Goal: Information Seeking & Learning: Compare options

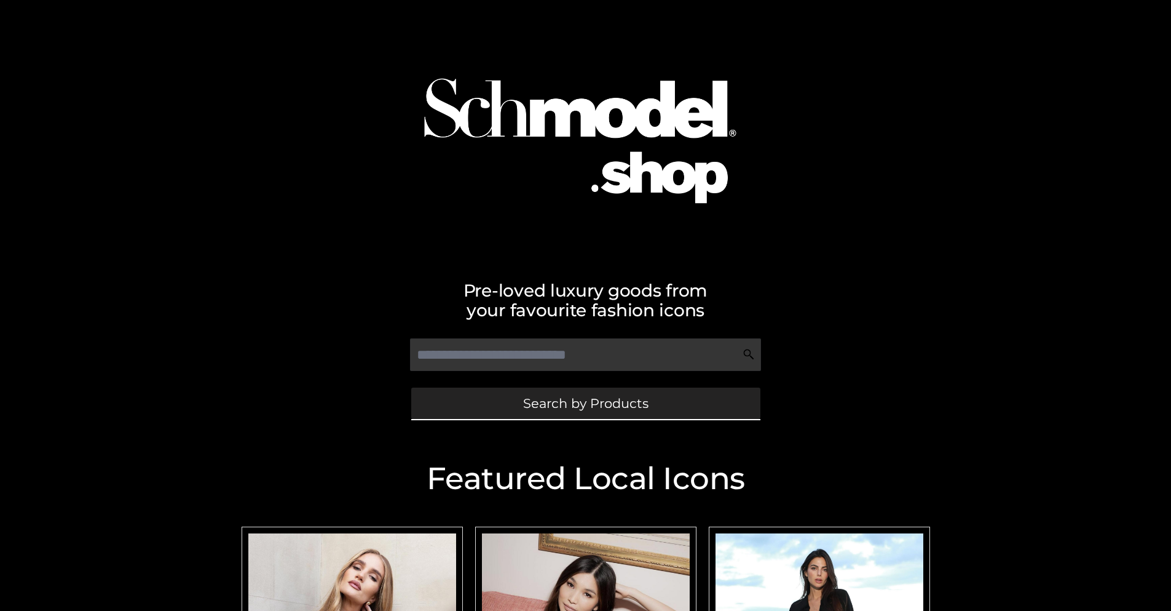
click at [585, 403] on span "Search by Products" at bounding box center [585, 403] width 125 height 13
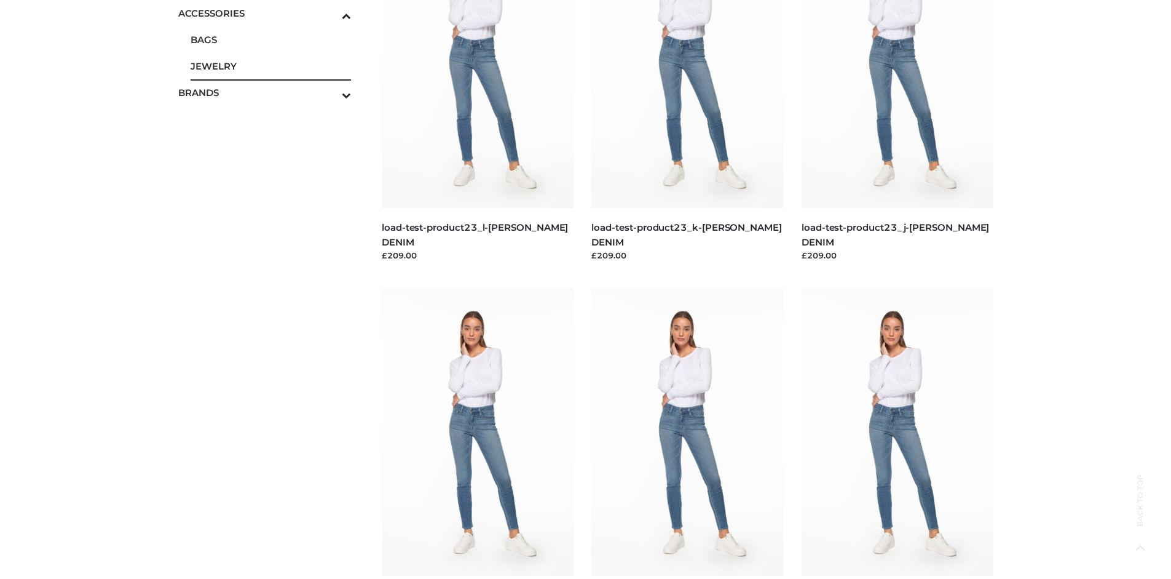
click at [271, 66] on span "JEWELRY" at bounding box center [271, 66] width 161 height 14
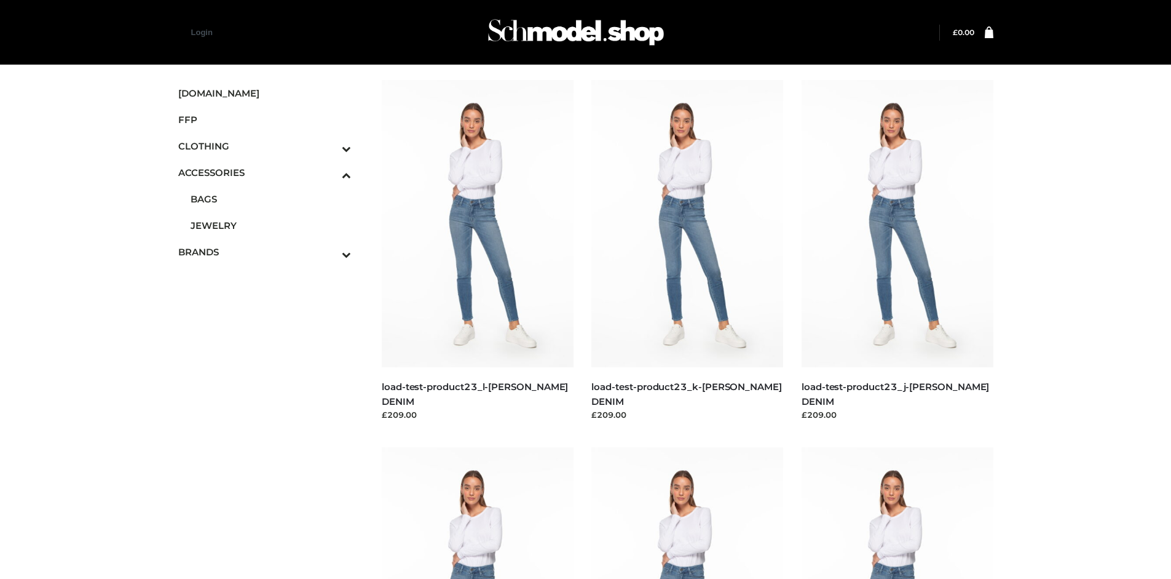
scroll to position [4288, 0]
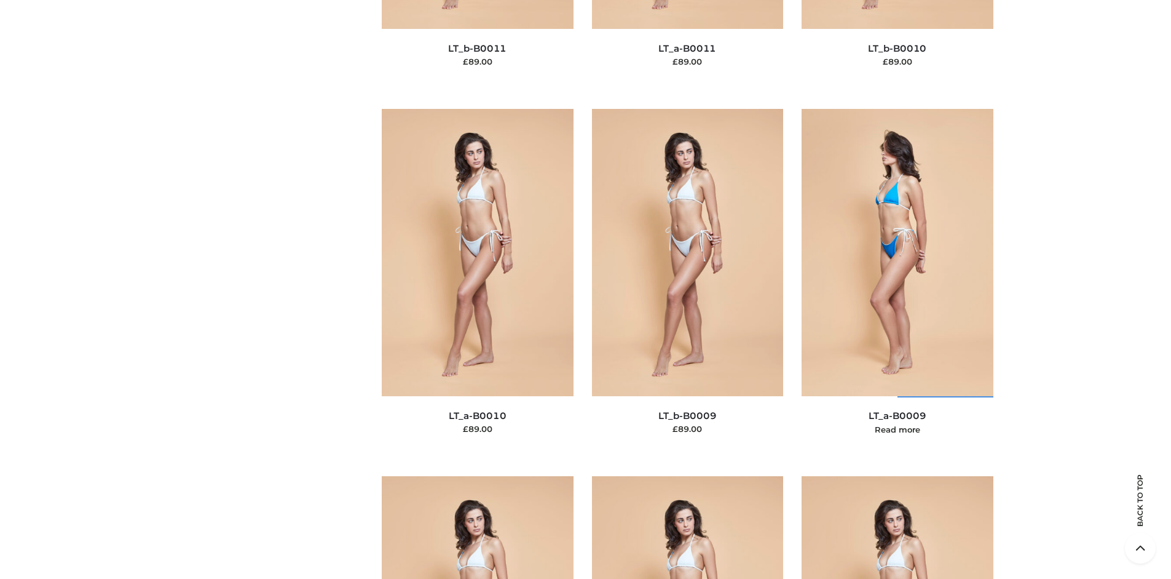
scroll to position [5022, 0]
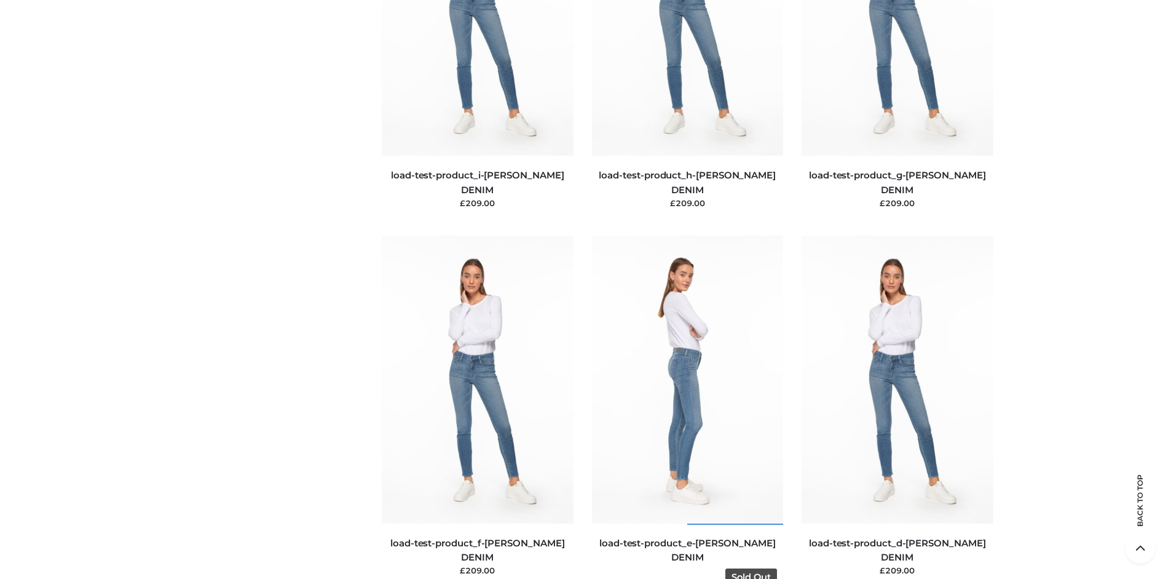
click at [687, 406] on img at bounding box center [688, 378] width 192 height 287
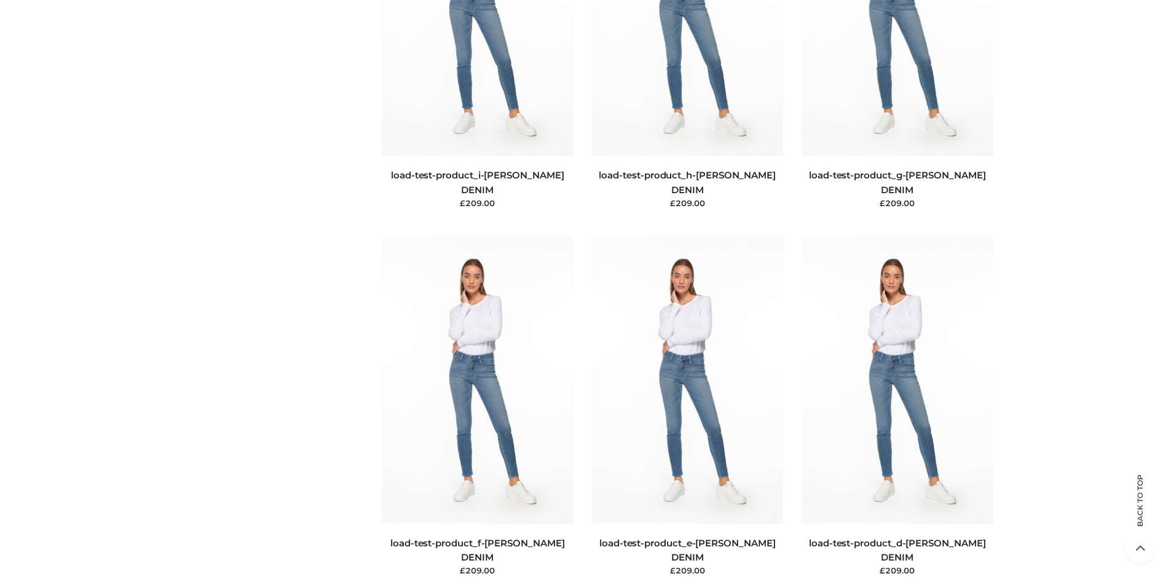
scroll to position [3541, 0]
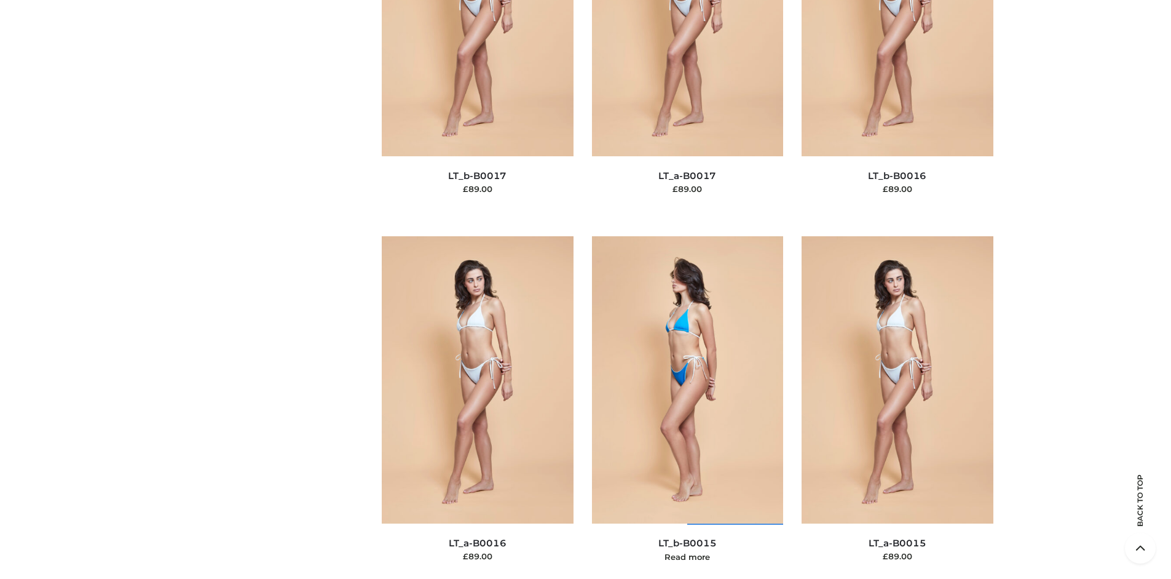
click at [687, 407] on img at bounding box center [688, 379] width 192 height 287
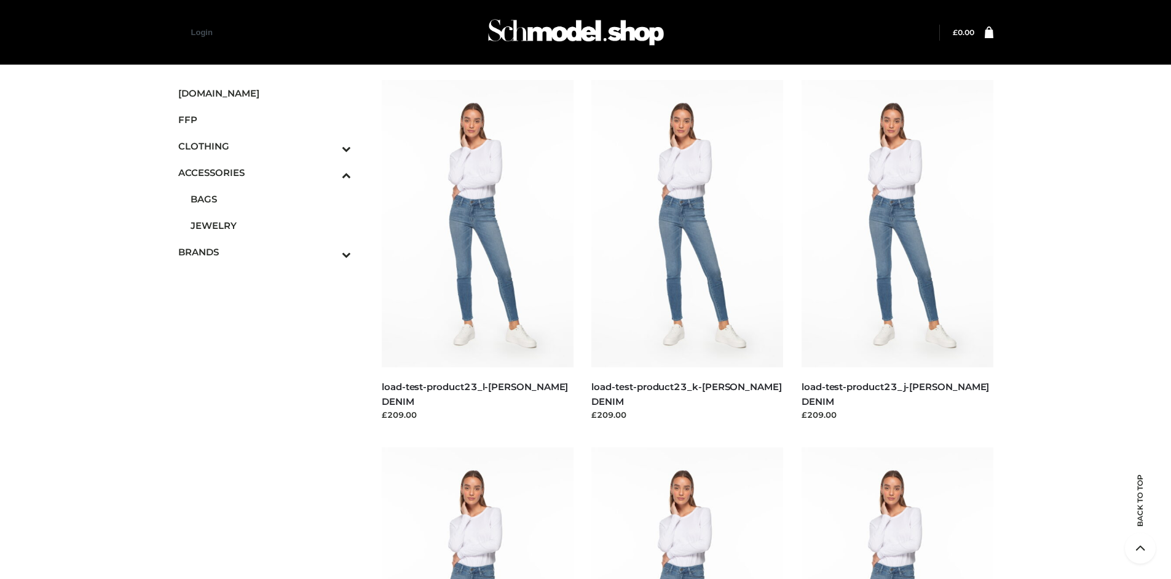
click at [0, 0] on span "DRESSES" at bounding box center [0, 0] width 0 height 0
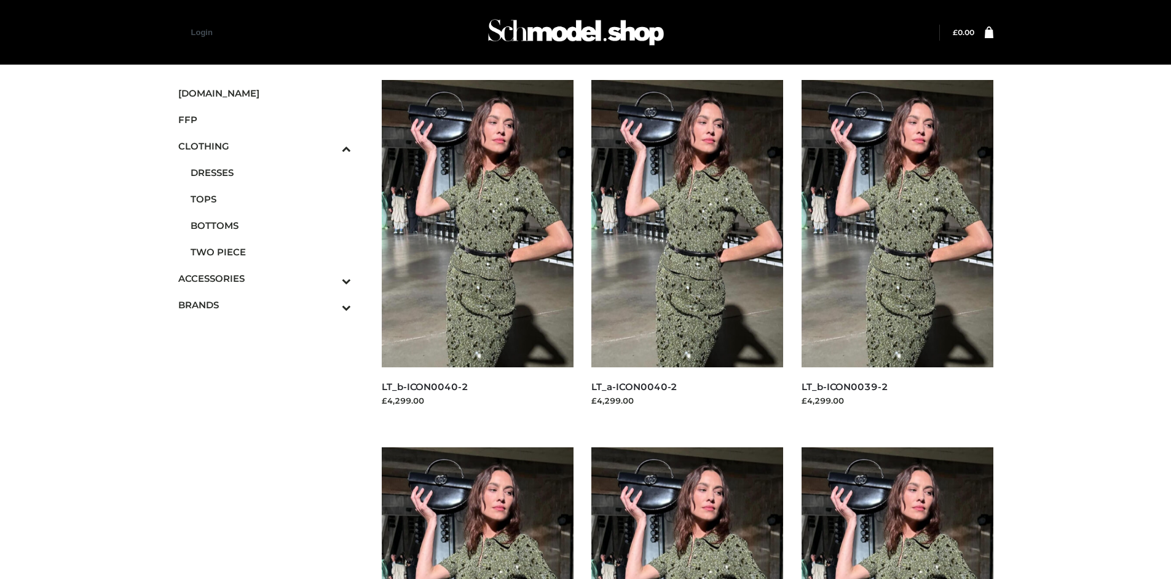
scroll to position [946, 0]
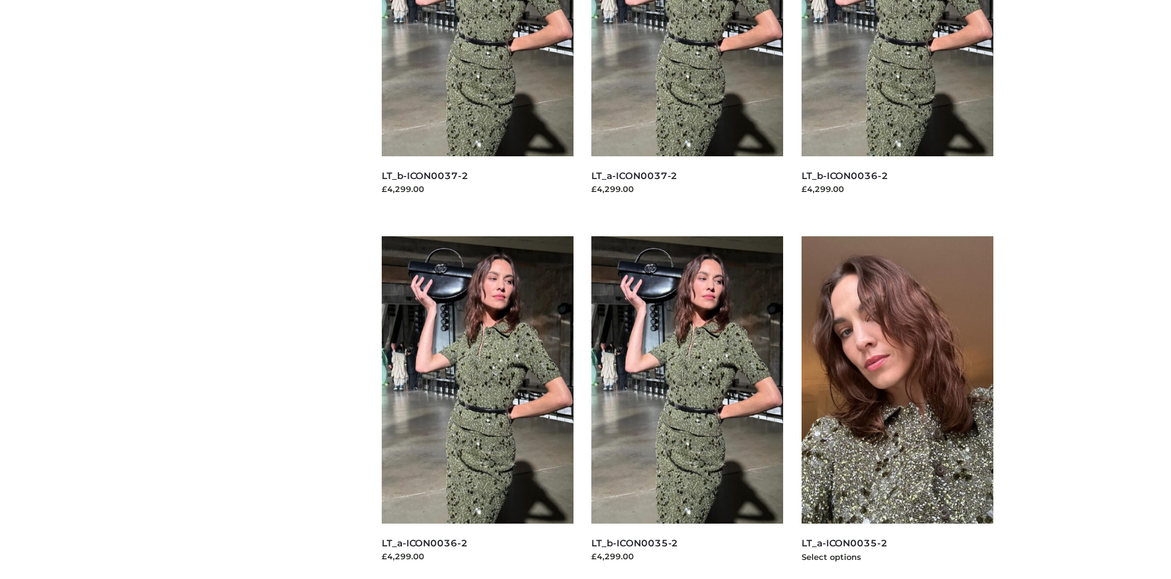
click at [897, 407] on img at bounding box center [898, 379] width 192 height 287
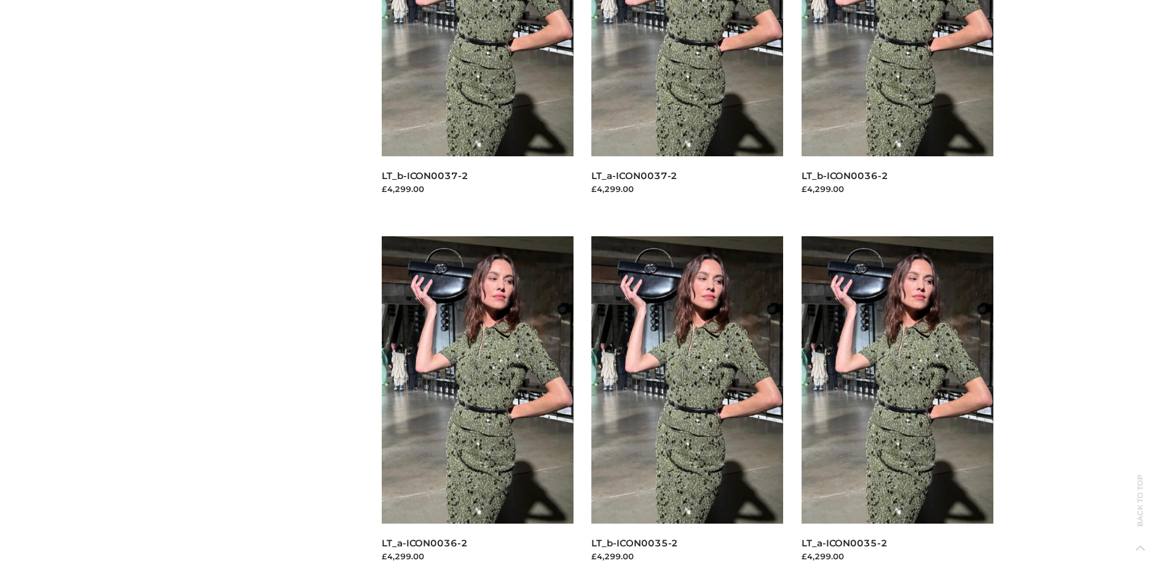
scroll to position [0, 0]
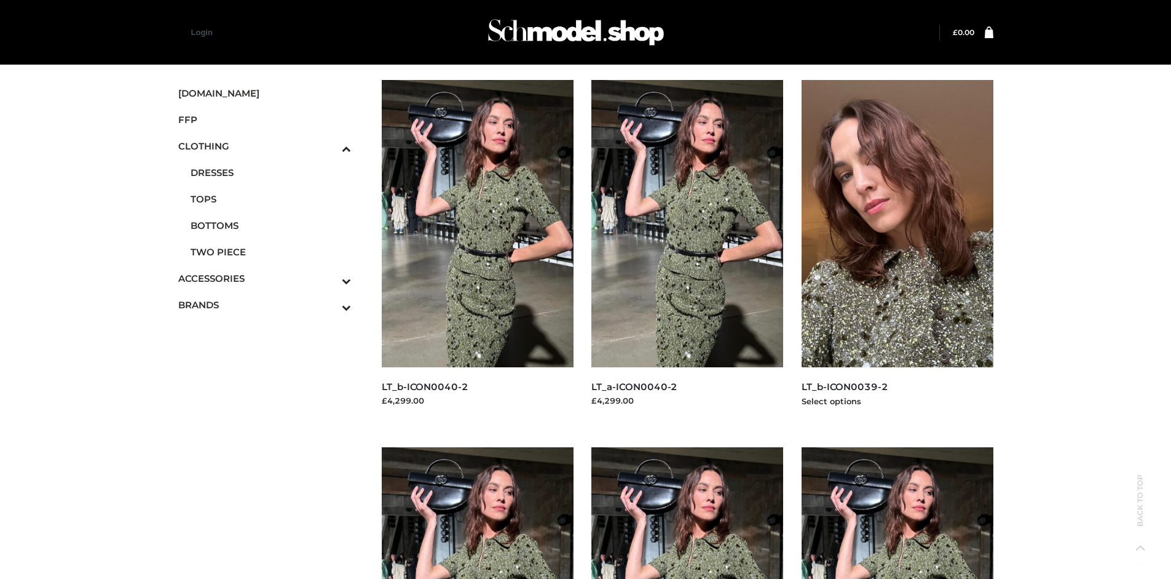
click at [897, 251] on img at bounding box center [898, 223] width 192 height 287
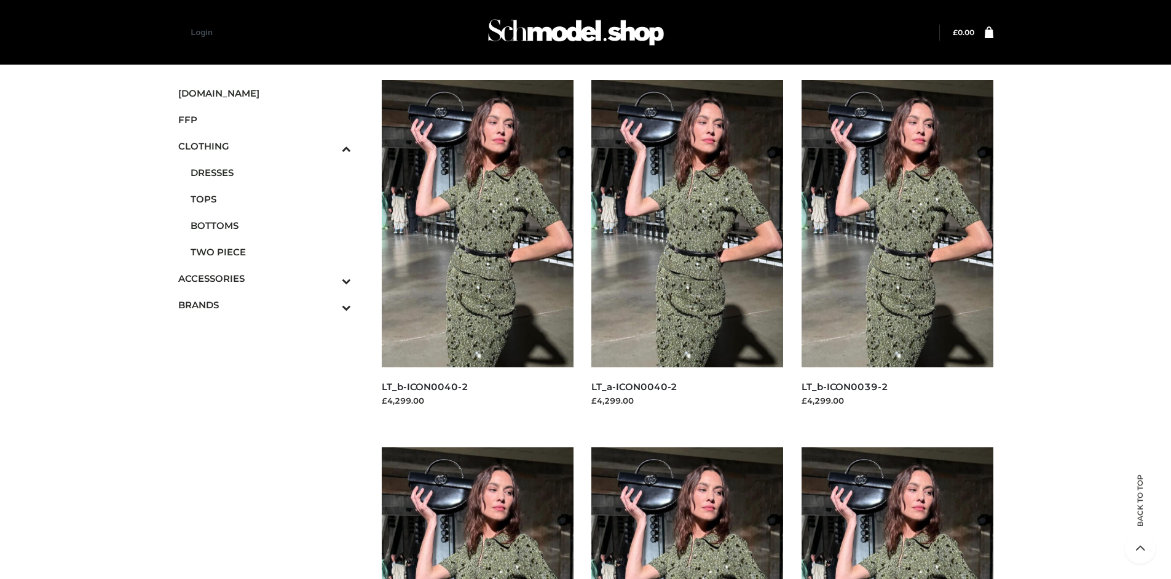
scroll to position [946, 0]
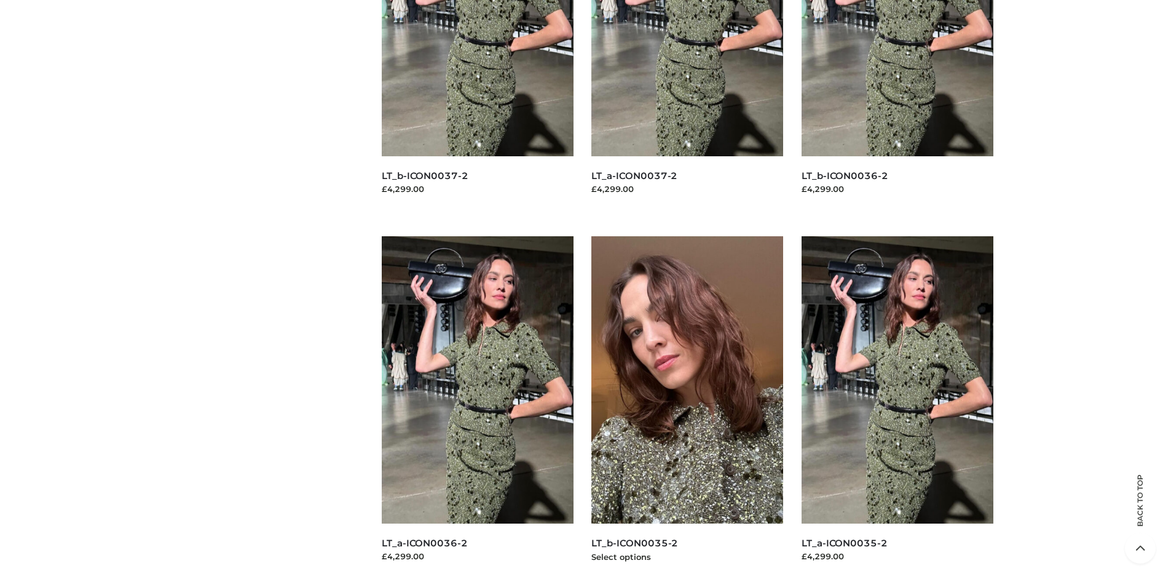
click at [687, 407] on img at bounding box center [688, 379] width 192 height 287
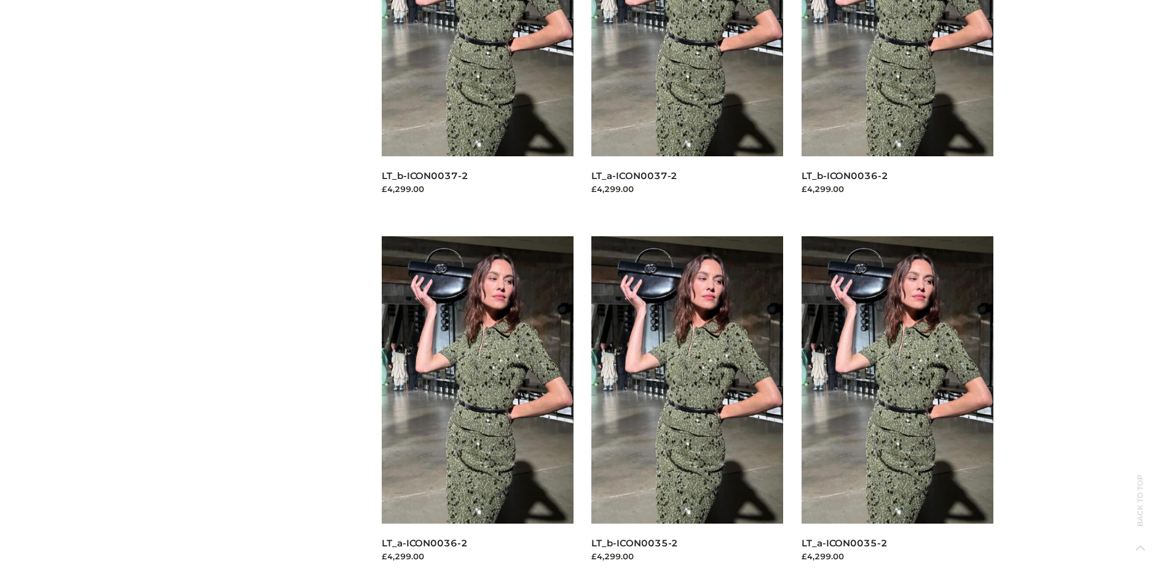
scroll to position [0, 0]
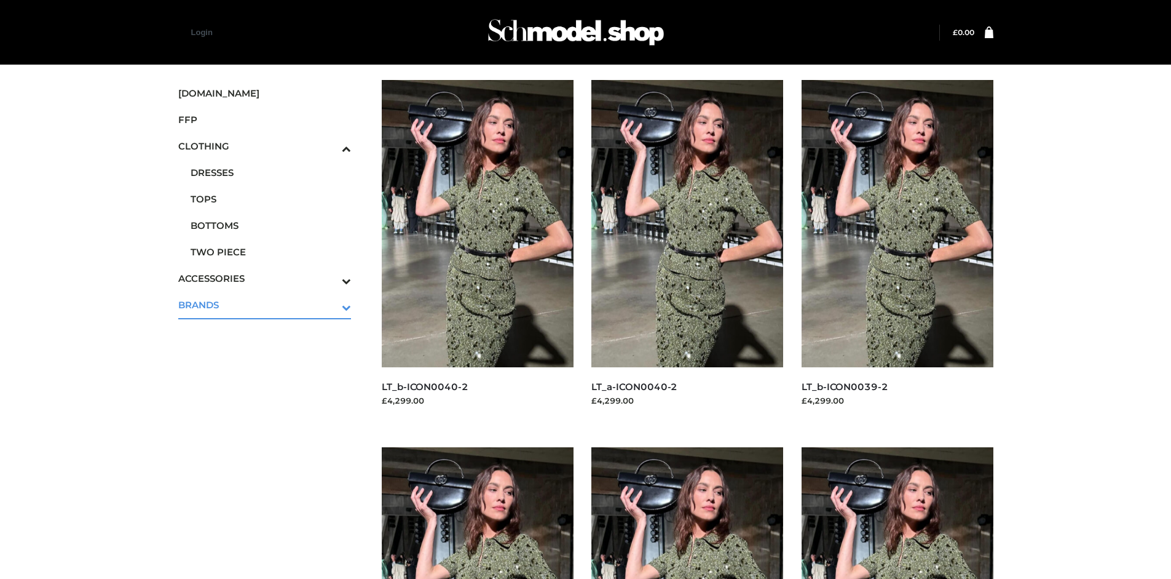
click at [330, 304] on icon "Toggle Submenu" at bounding box center [282, 307] width 138 height 14
click at [271, 324] on span "OPP SWIMWEAR" at bounding box center [271, 331] width 161 height 14
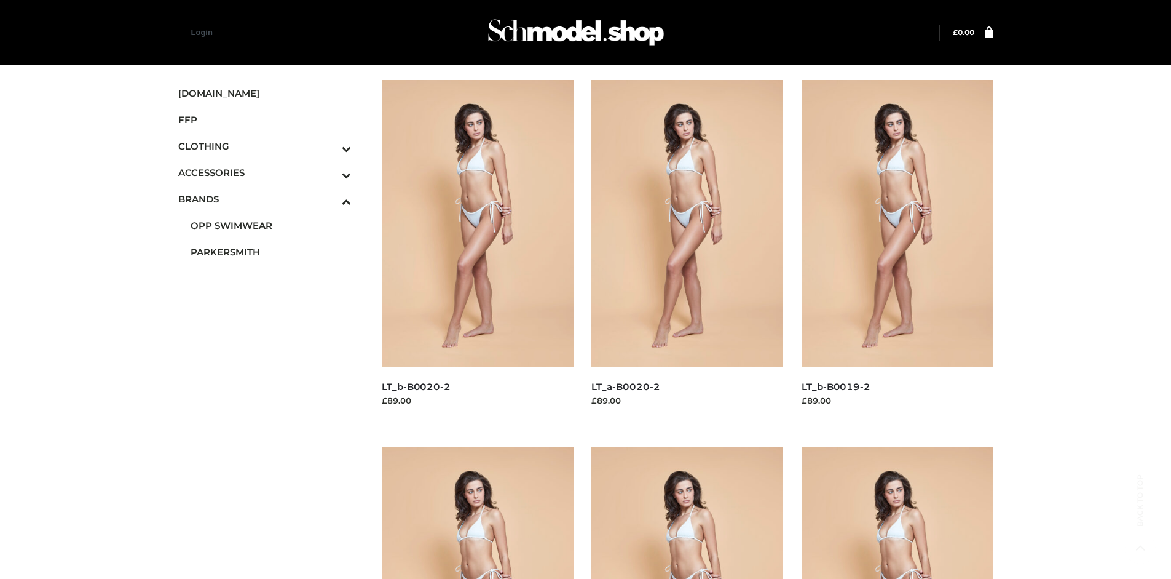
scroll to position [946, 0]
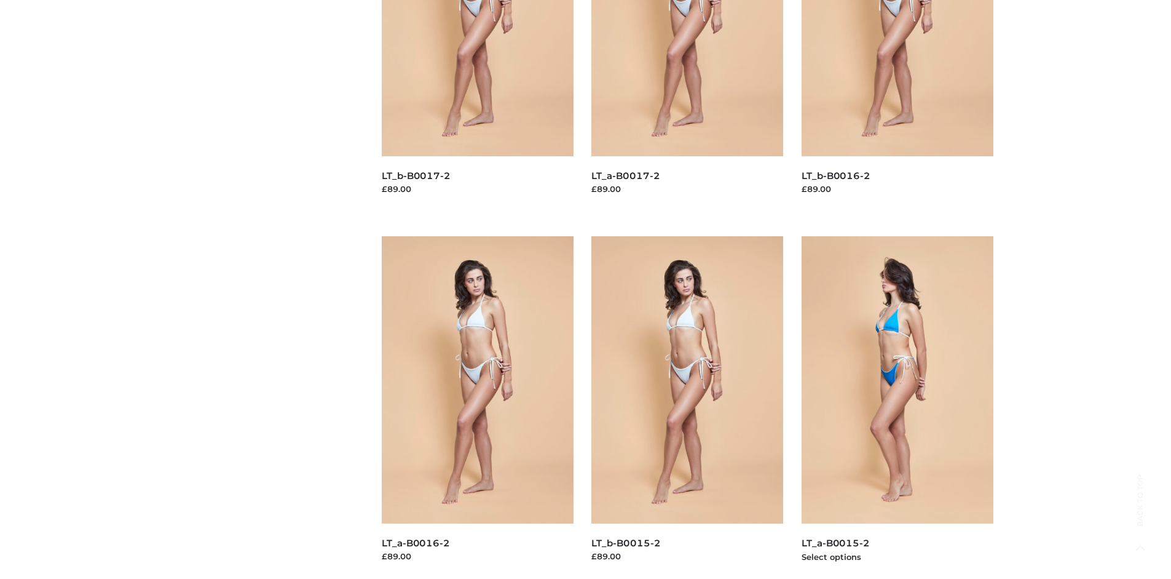
click at [897, 407] on img at bounding box center [898, 379] width 192 height 287
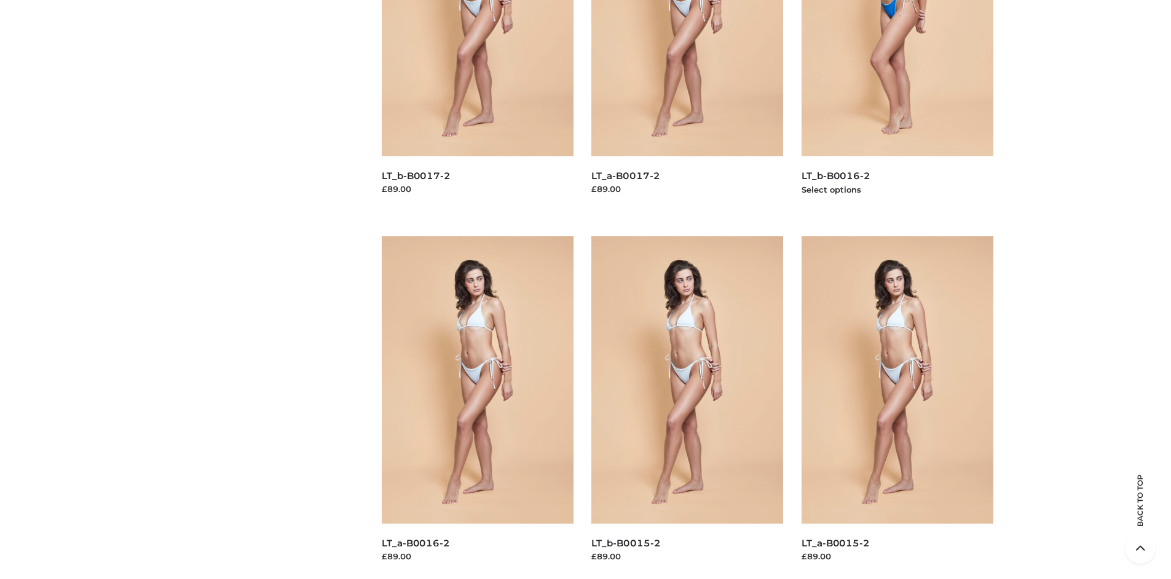
scroll to position [579, 0]
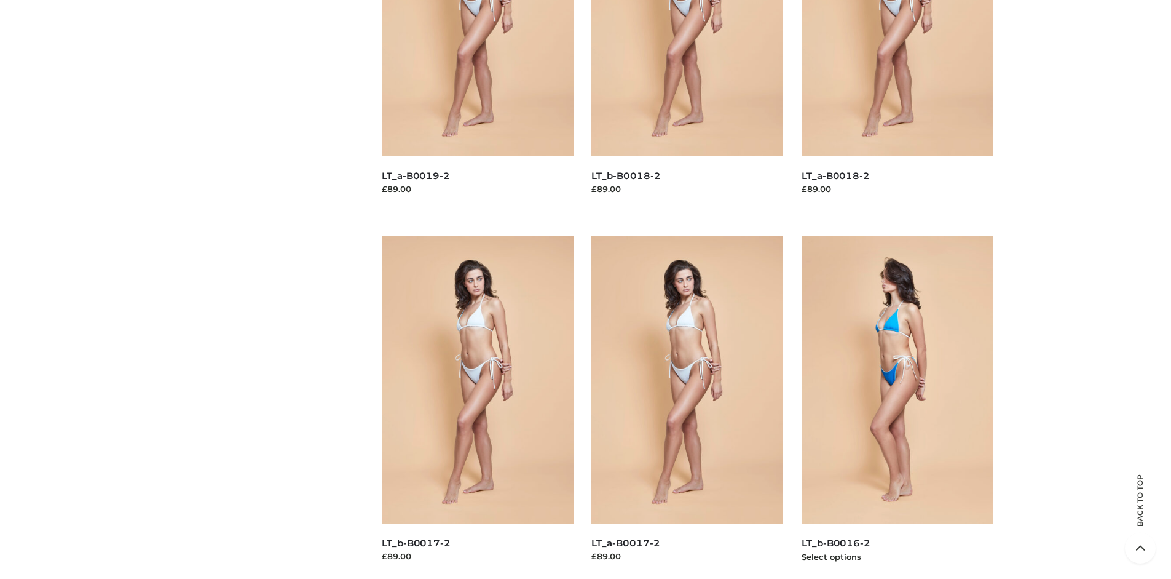
click at [897, 407] on img at bounding box center [898, 379] width 192 height 287
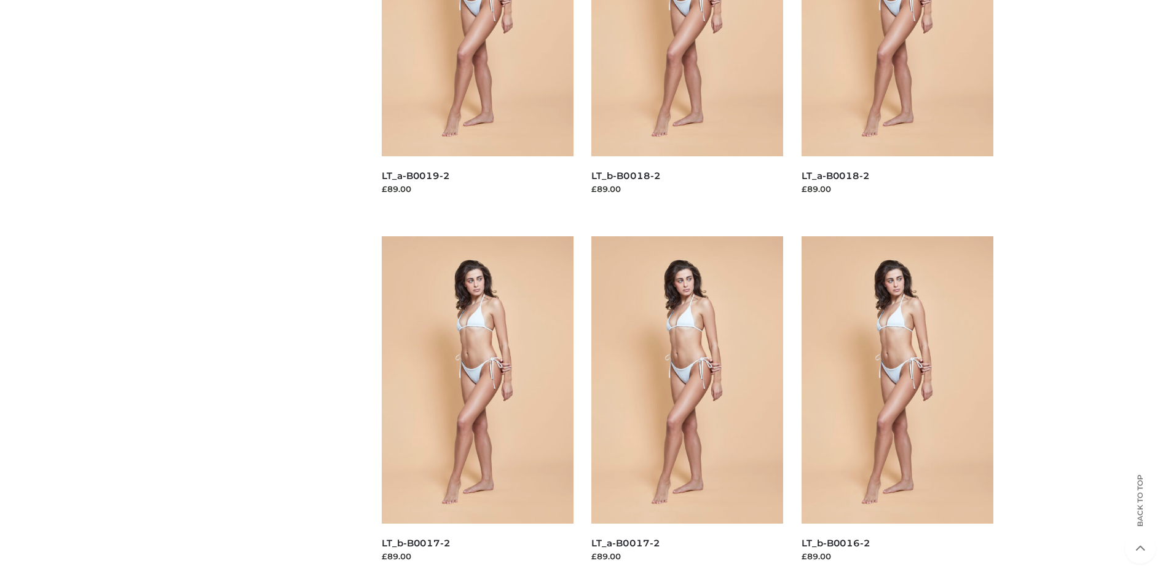
scroll to position [0, 0]
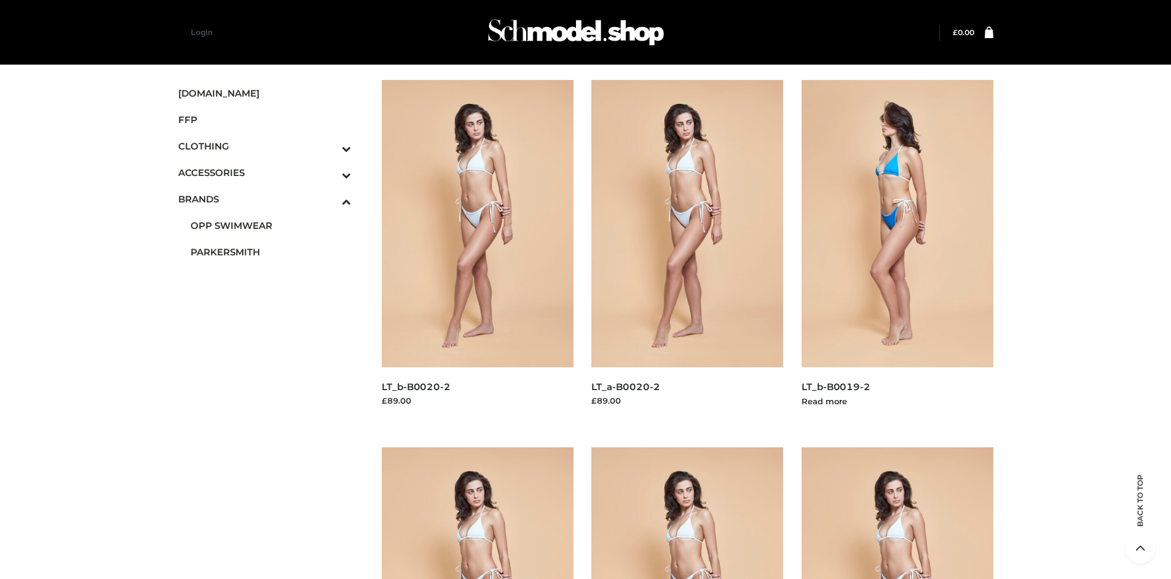
click at [897, 251] on img at bounding box center [898, 223] width 192 height 287
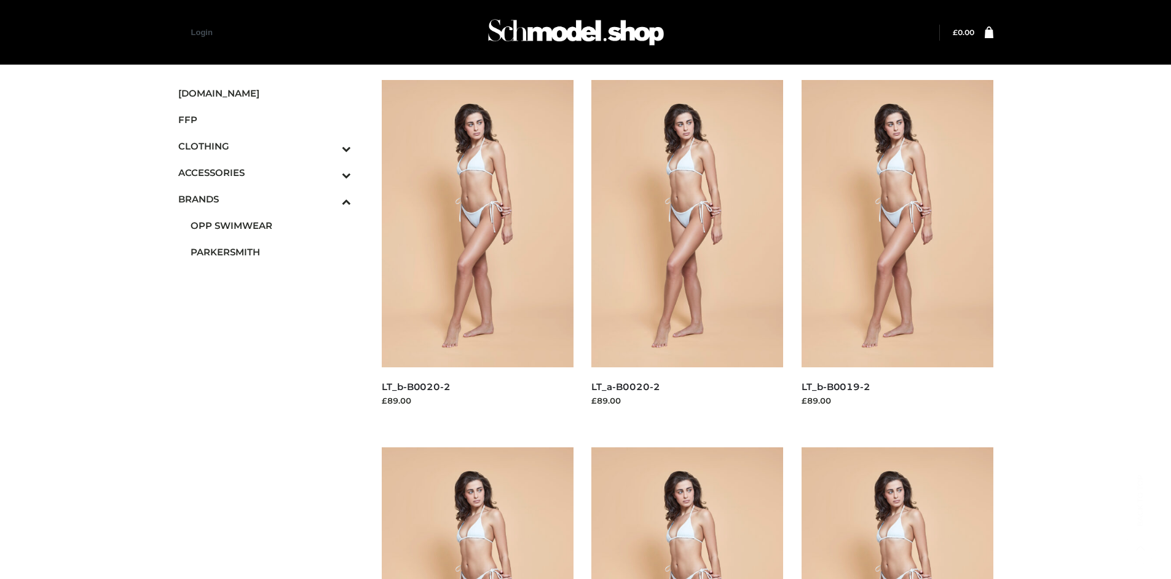
scroll to position [946, 0]
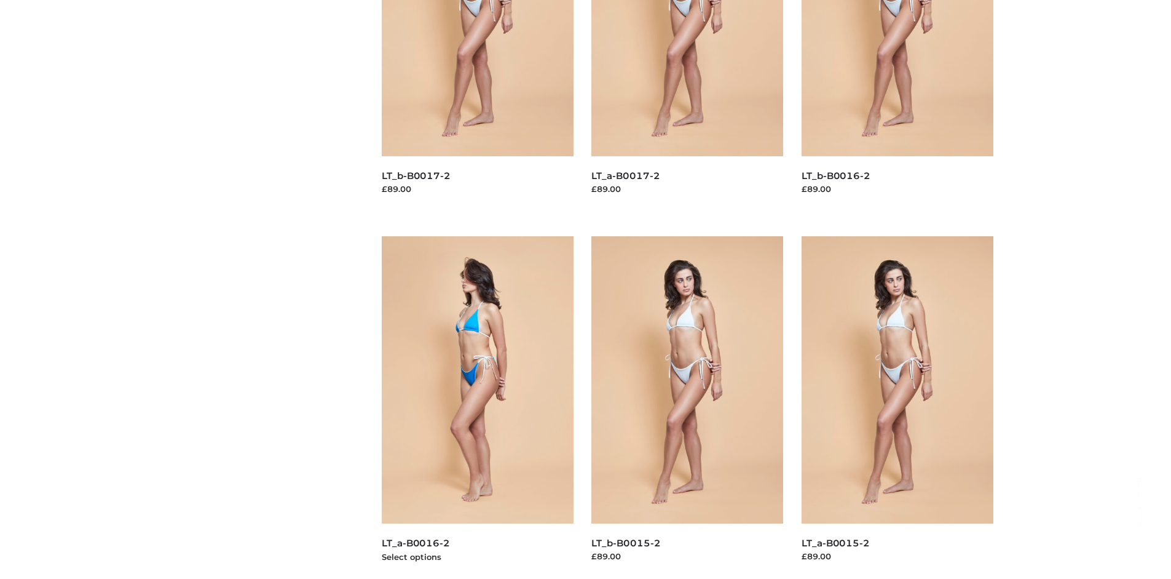
click at [477, 407] on img at bounding box center [478, 379] width 192 height 287
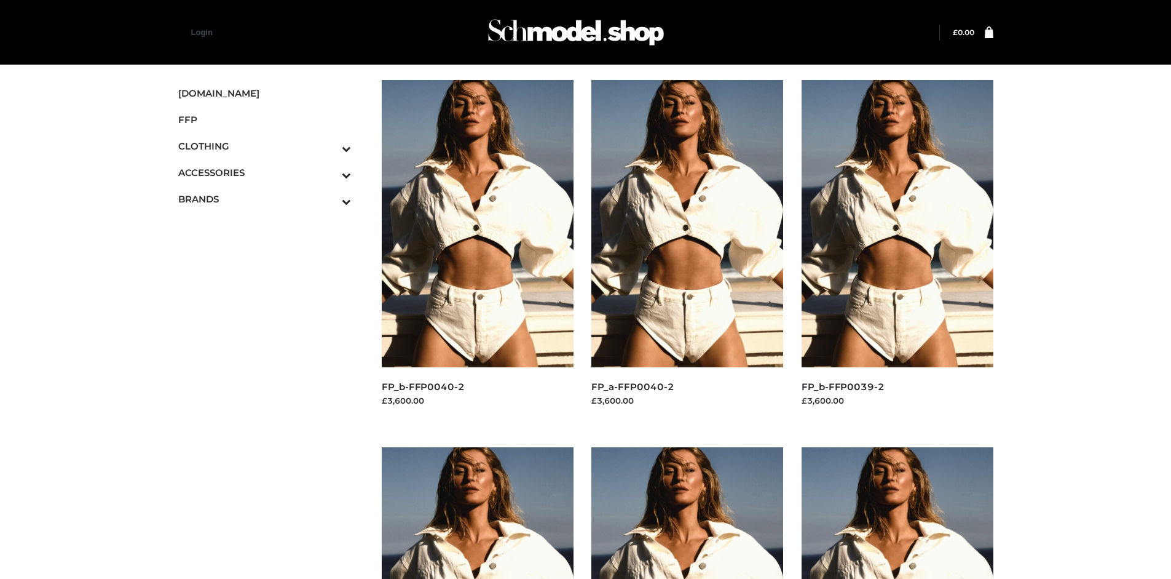
scroll to position [579, 0]
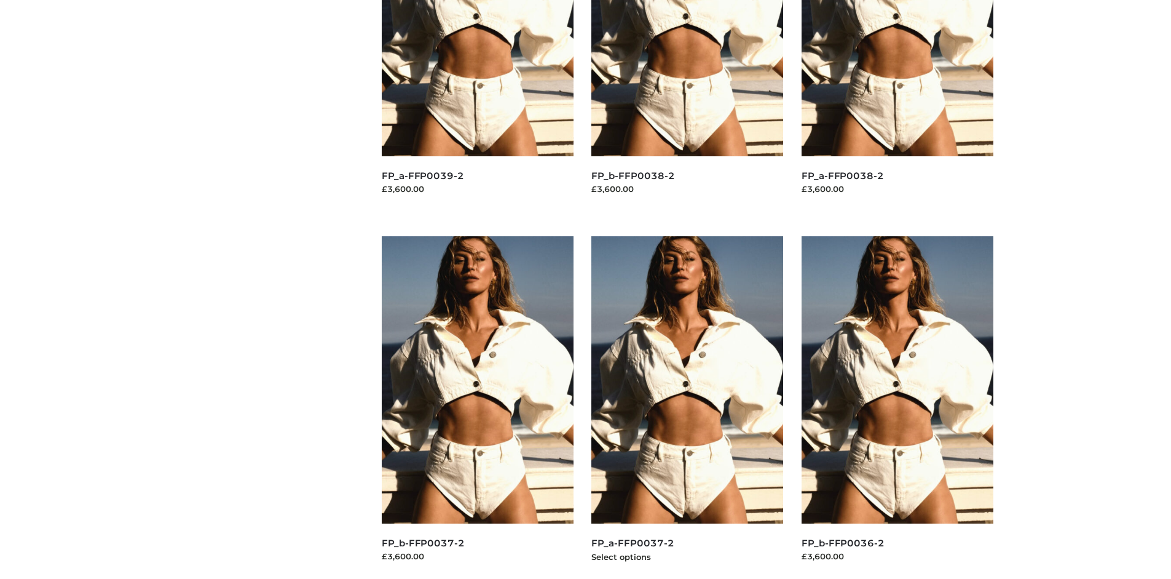
click at [687, 407] on img at bounding box center [688, 379] width 192 height 287
click at [897, 407] on img at bounding box center [898, 379] width 192 height 287
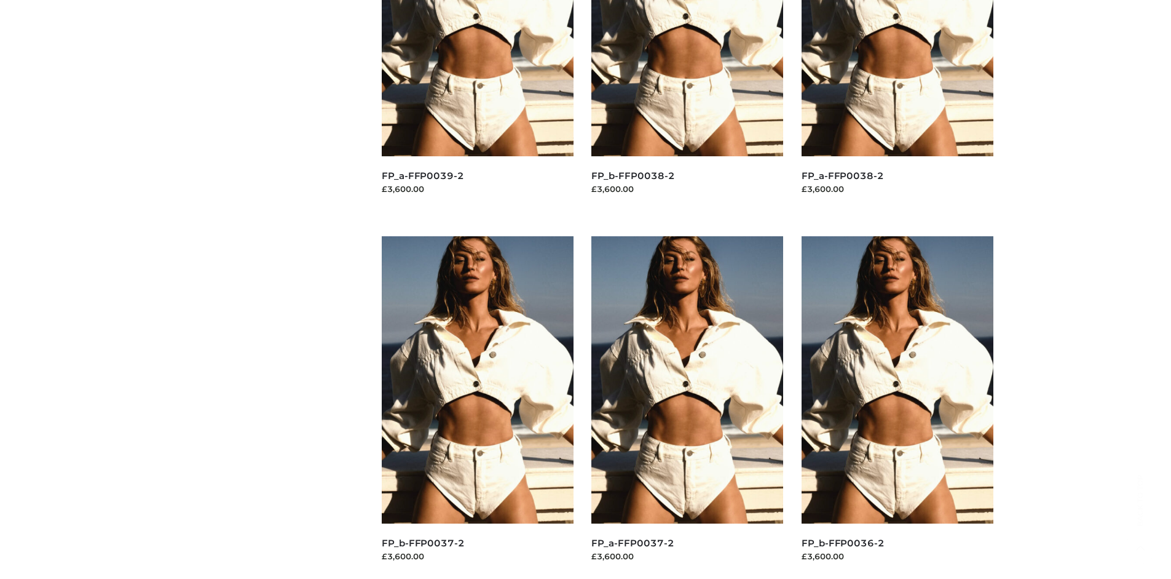
scroll to position [946, 0]
click at [687, 407] on img at bounding box center [688, 379] width 192 height 287
